Goal: Task Accomplishment & Management: Use online tool/utility

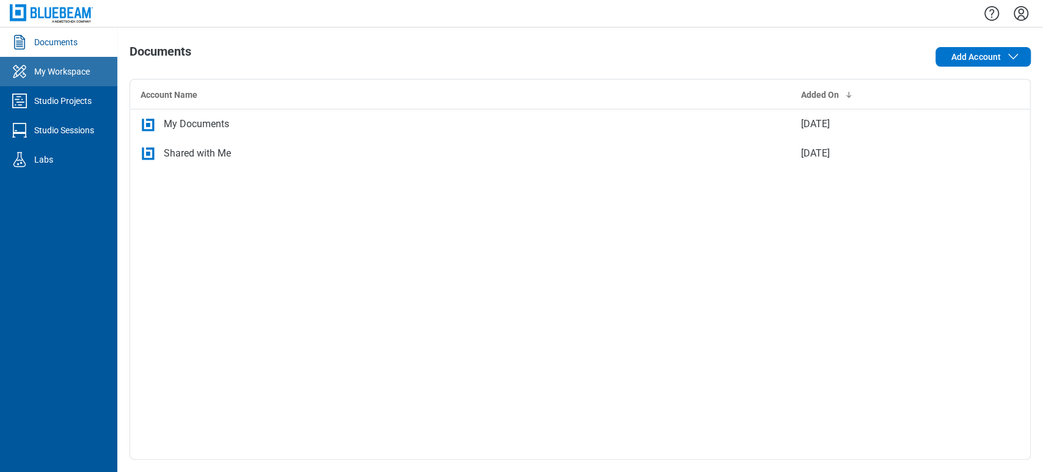
click at [103, 79] on link "My Workspace" at bounding box center [58, 71] width 117 height 29
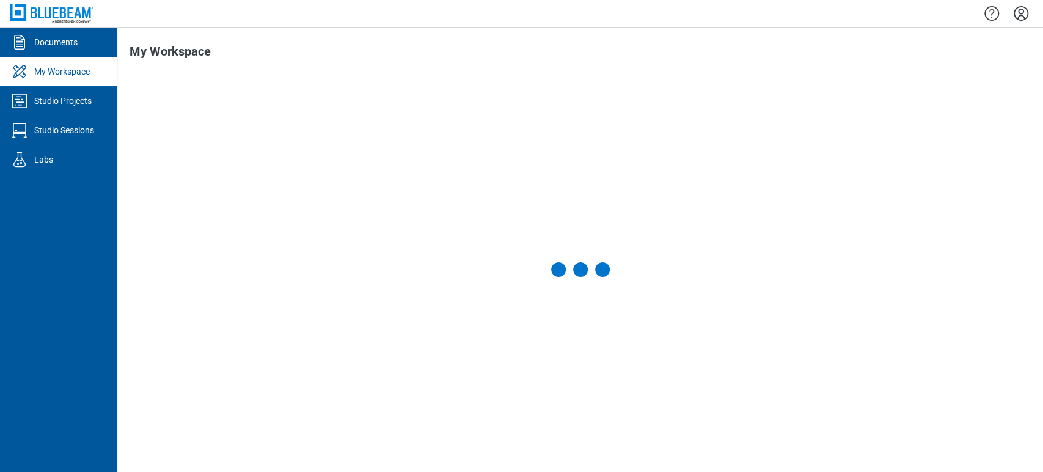
click at [69, 48] on div "Documents My Workspace Studio Projects Studio Sessions Labs My Workspace Prepar…" at bounding box center [521, 236] width 1043 height 472
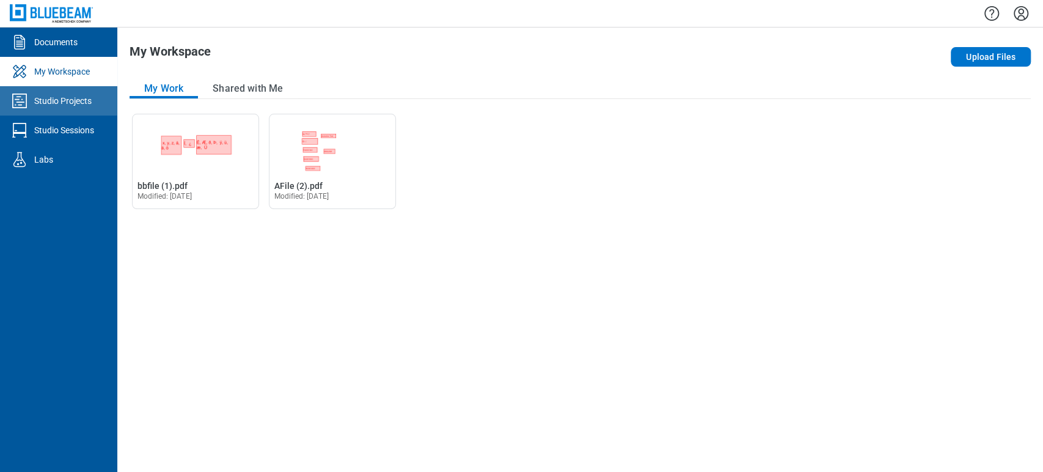
click at [83, 91] on link "Studio Projects" at bounding box center [58, 100] width 117 height 29
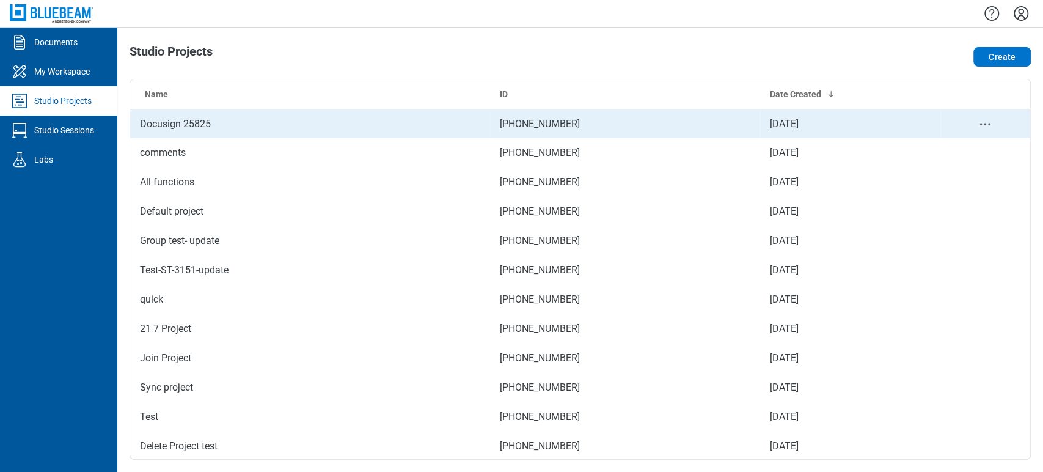
click at [192, 115] on td "Docusign 25825" at bounding box center [310, 123] width 360 height 29
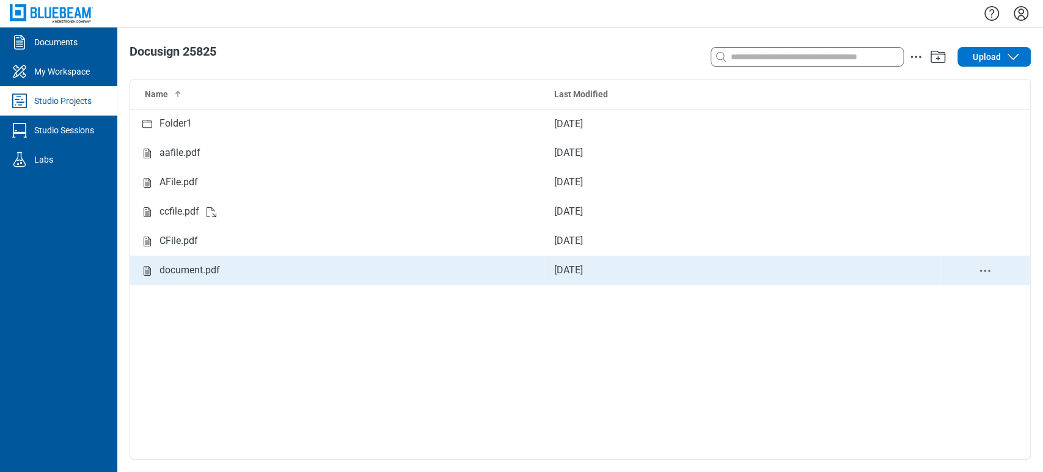
click at [196, 271] on div "document.pdf" at bounding box center [189, 270] width 60 height 15
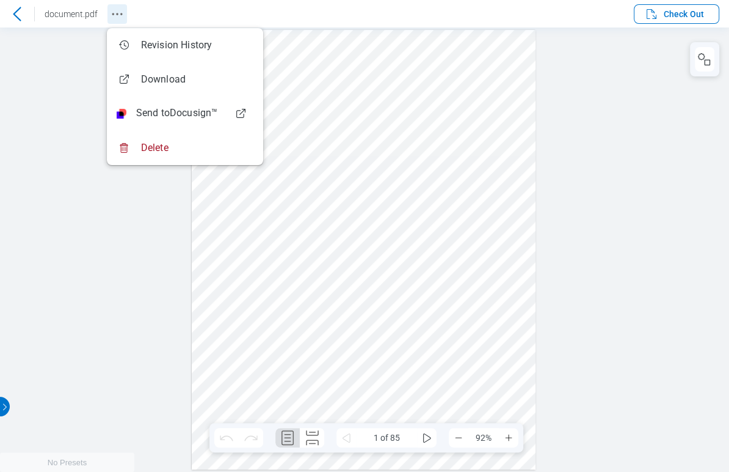
click at [112, 13] on circle "Revision History" at bounding box center [113, 14] width 2 height 2
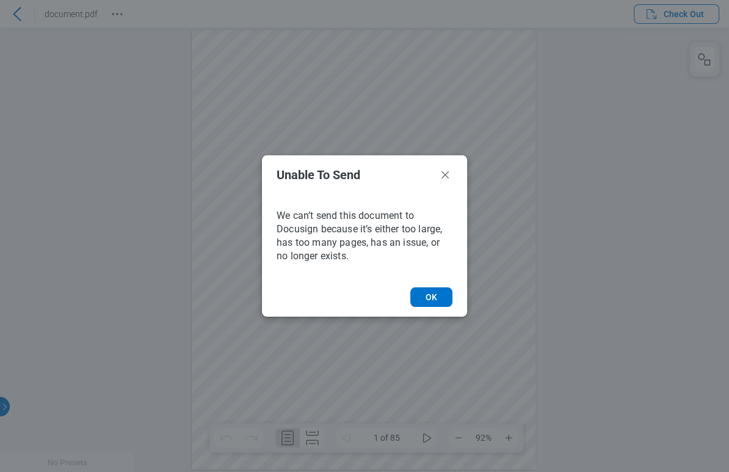
click at [103, 99] on div "Unable To Send We can’t send this document to Docusign because it’s either too …" at bounding box center [364, 236] width 729 height 472
click at [445, 176] on icon "Unable to Send Dialogue" at bounding box center [445, 174] width 15 height 15
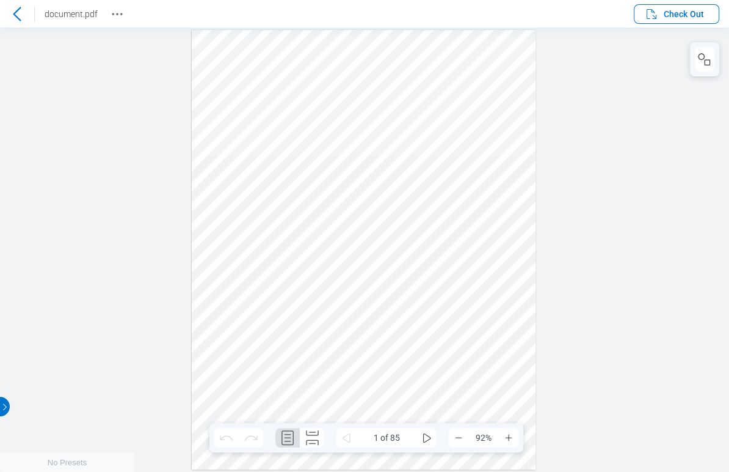
click at [15, 19] on icon at bounding box center [17, 14] width 15 height 15
